Goal: Task Accomplishment & Management: Complete application form

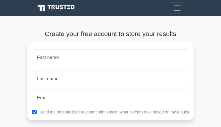
type input "sjQUkoIbWqjhH"
type input "cHBDANzMaZxtowT"
type input "klwendell@atlanticbb.net"
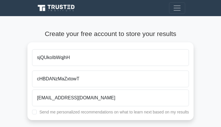
checkbox input "true"
